Goal: Information Seeking & Learning: Find specific page/section

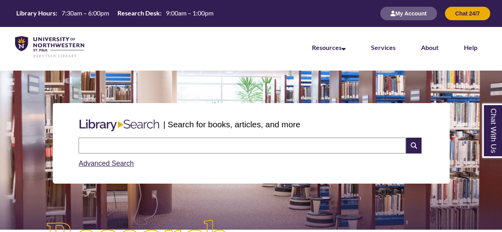
click at [175, 145] on input "text" at bounding box center [242, 146] width 327 height 16
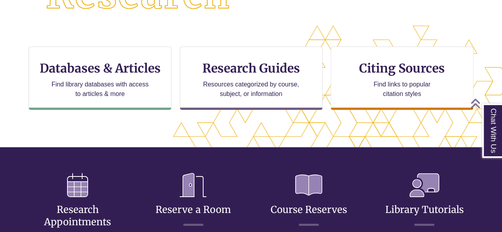
scroll to position [221, 434]
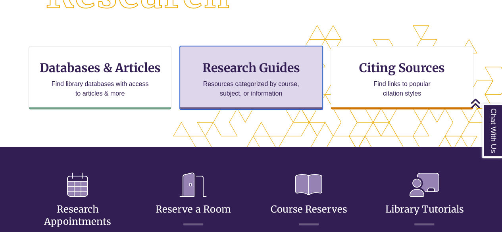
click at [196, 79] on div "Research Guides Resources categorized by course, subject, or information" at bounding box center [251, 77] width 143 height 63
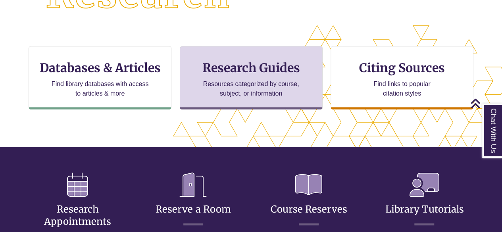
scroll to position [4, 4]
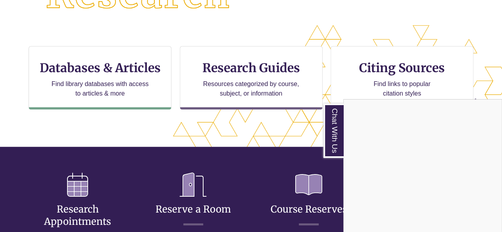
click at [132, 67] on div "Chat With Us" at bounding box center [251, 116] width 502 height 232
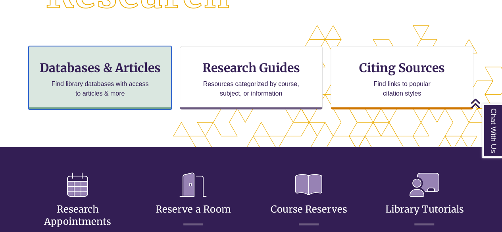
click at [139, 83] on p "Find library databases with access to articles & more" at bounding box center [100, 88] width 104 height 19
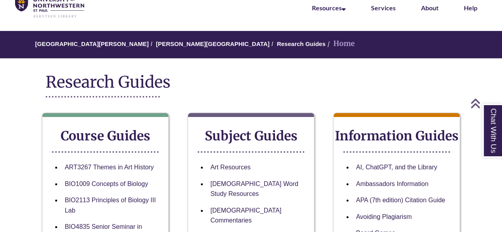
scroll to position [38, 0]
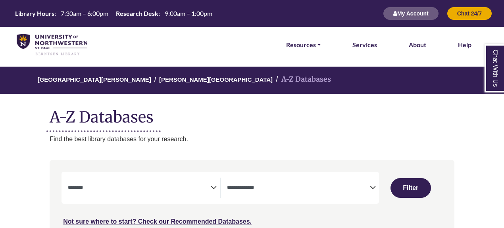
select select "Database Subject Filter"
select select "Database Types Filter"
select select "Database Subject Filter"
select select "Database Types Filter"
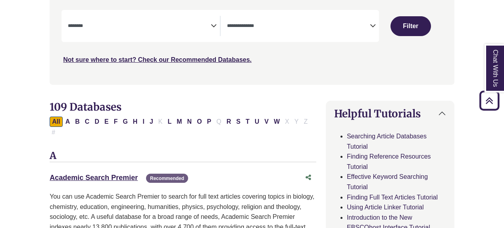
scroll to position [164, 0]
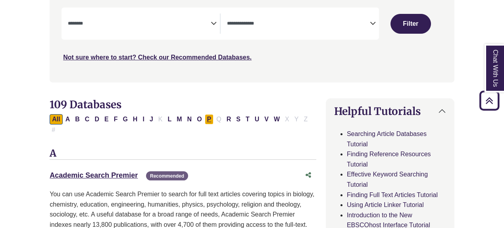
click at [205, 117] on button "P" at bounding box center [209, 119] width 9 height 10
select select "Database Subject Filter"
select select "Database Types Filter"
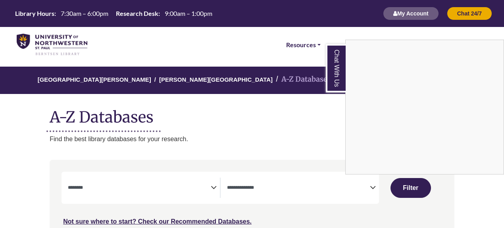
click at [261, 101] on div "Chat With Us" at bounding box center [252, 114] width 504 height 228
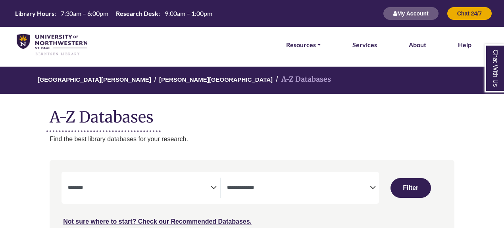
click at [155, 190] on textarea "Search" at bounding box center [139, 188] width 143 height 6
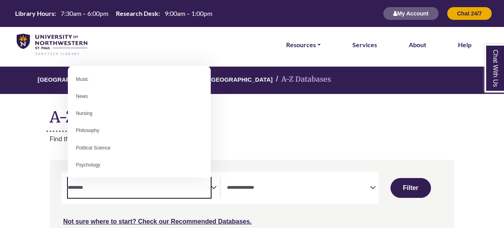
scroll to position [550, 0]
select select "*****"
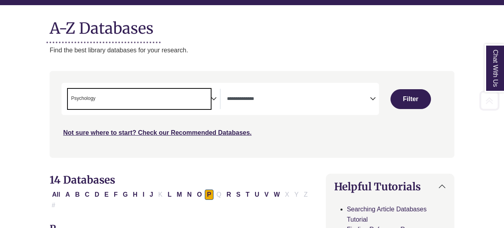
scroll to position [98, 0]
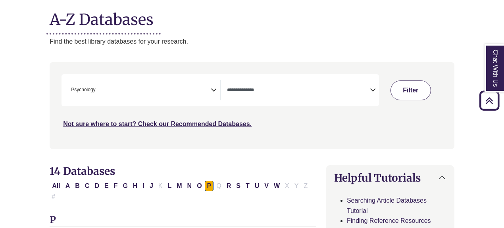
click at [414, 85] on button "Filter" at bounding box center [410, 91] width 40 height 20
select select "Database Types Filter"
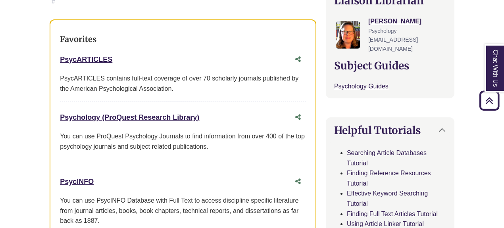
scroll to position [296, 0]
click at [80, 55] on link "PsycARTICLES This link opens in a new window" at bounding box center [86, 59] width 52 height 8
